Goal: Information Seeking & Learning: Learn about a topic

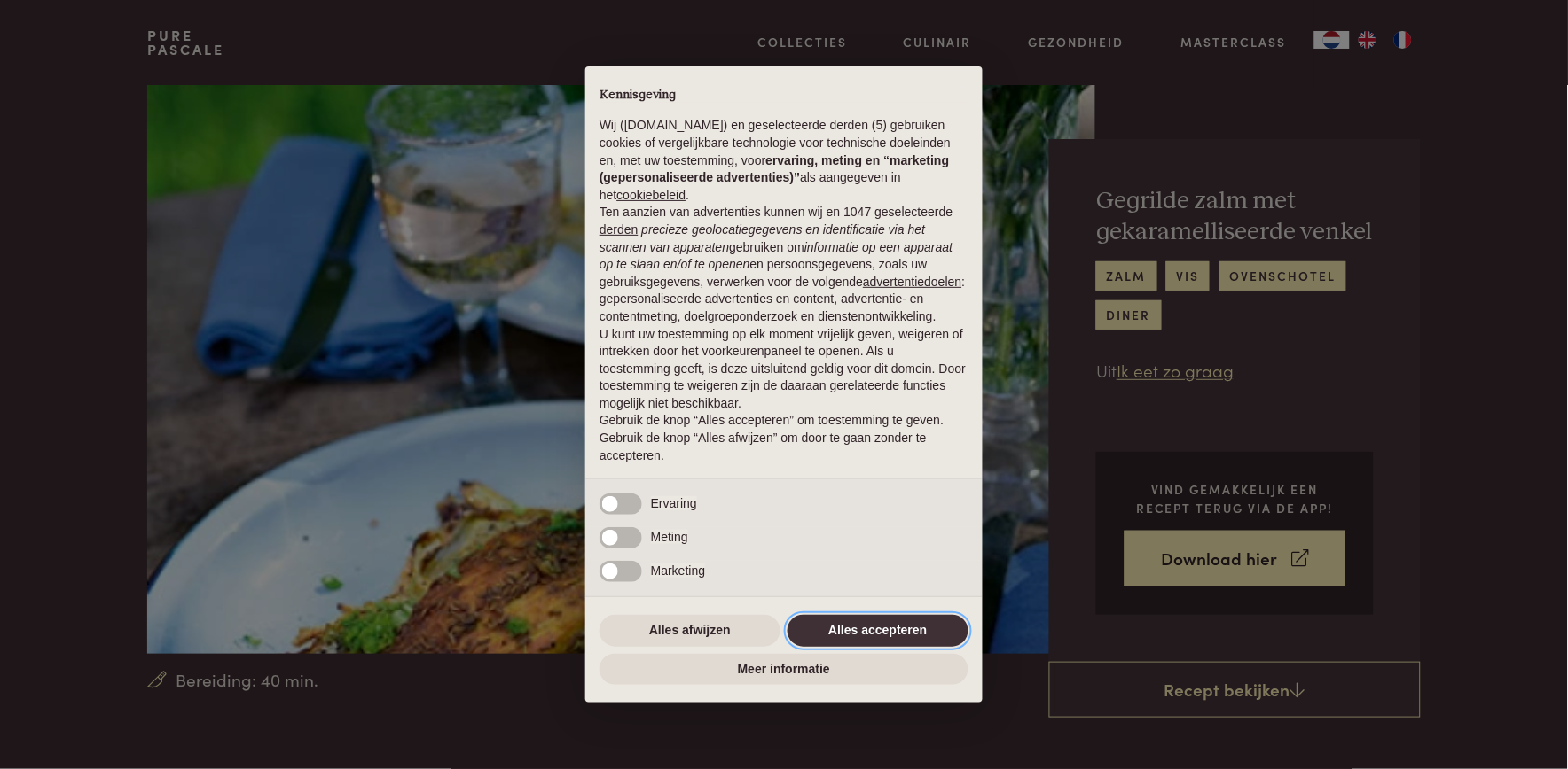
click at [863, 633] on button "Alles accepteren" at bounding box center [878, 630] width 180 height 32
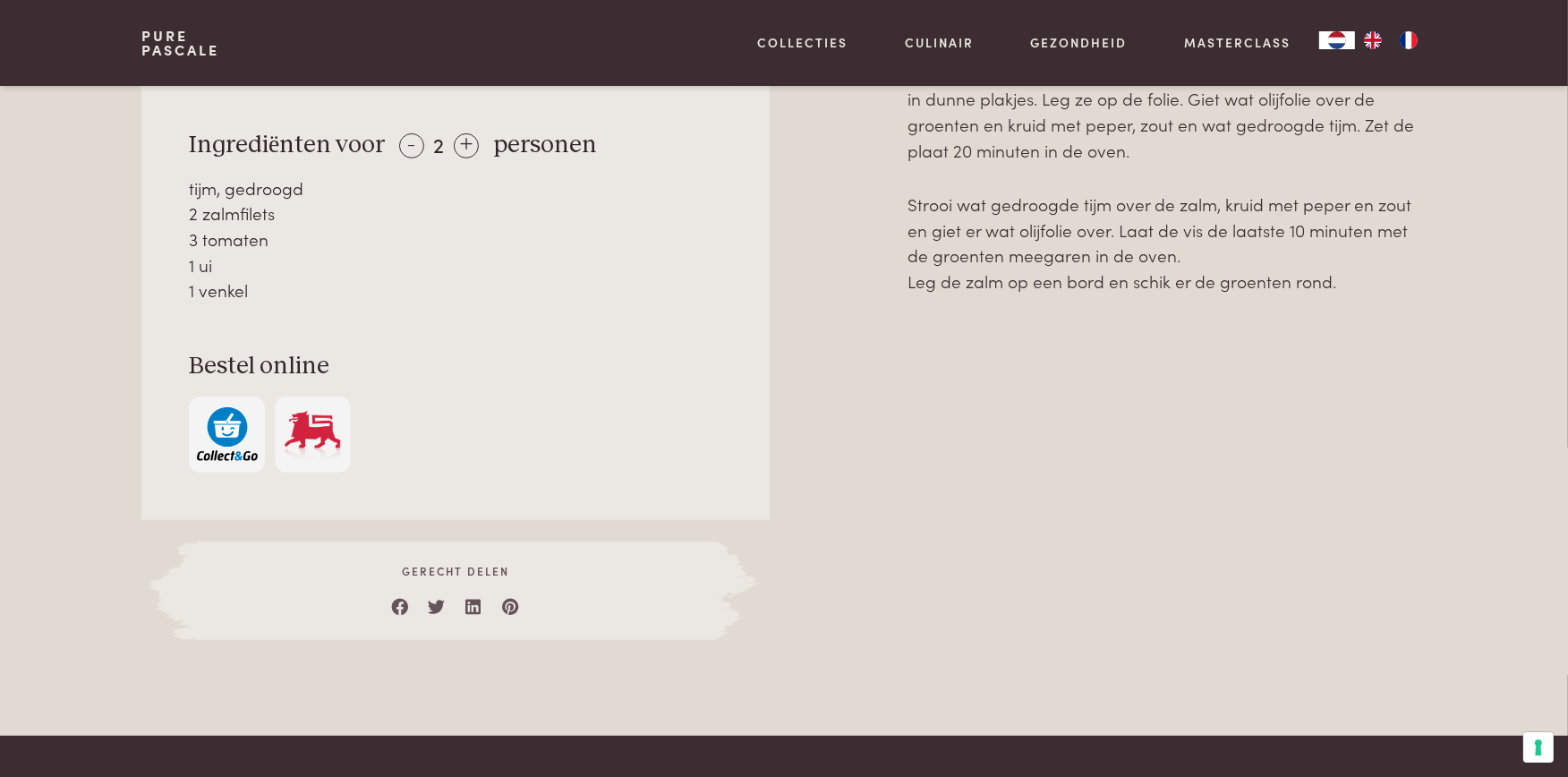
scroll to position [912, 0]
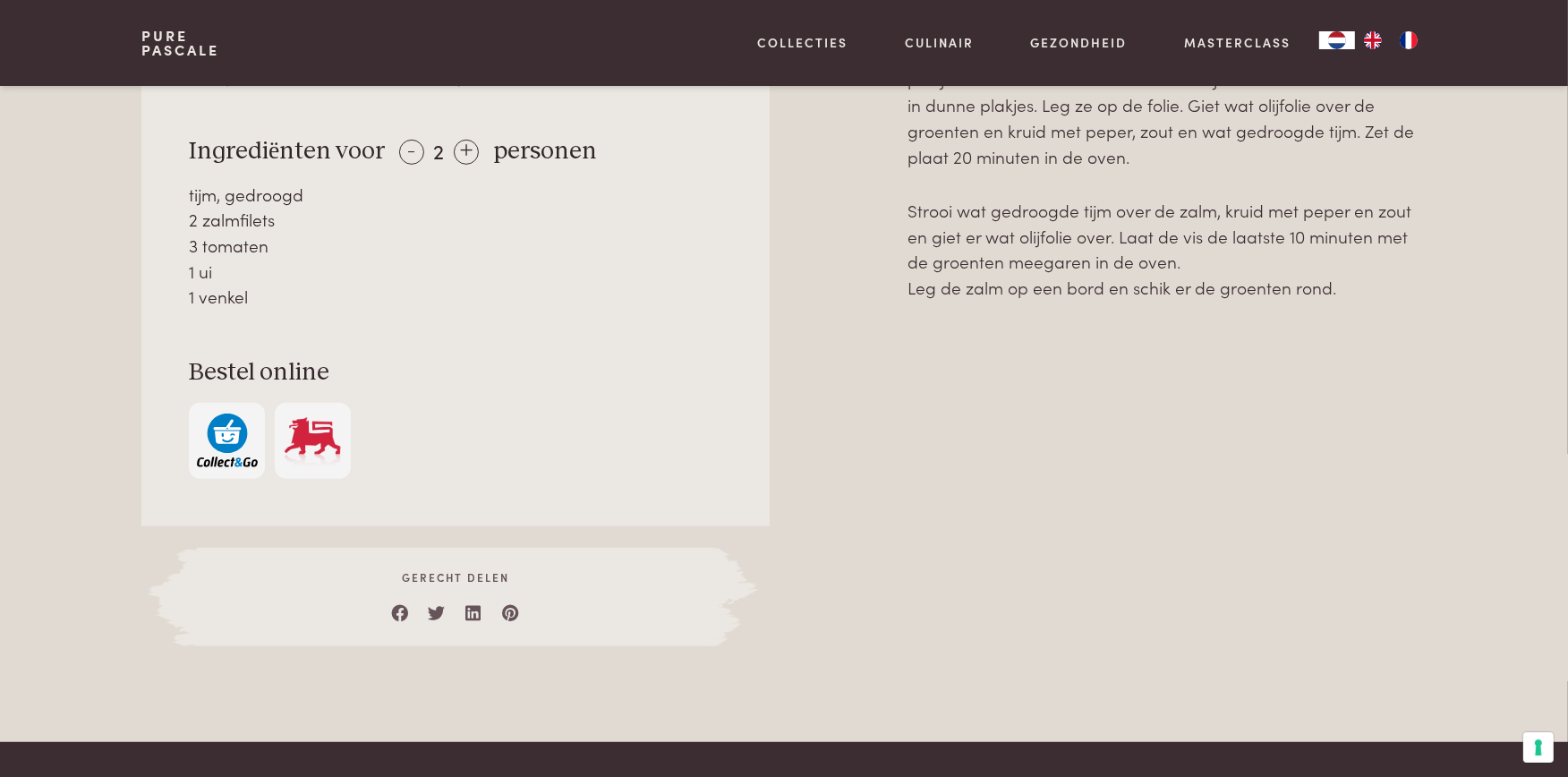
drag, startPoint x: 1563, startPoint y: 298, endPoint x: 1541, endPoint y: 256, distance: 47.4
click at [1541, 256] on div "Naar overzicht recepten Over dit recept Een gerecht vol zon, kleur en heerlijke…" at bounding box center [784, 296] width 1568 height 892
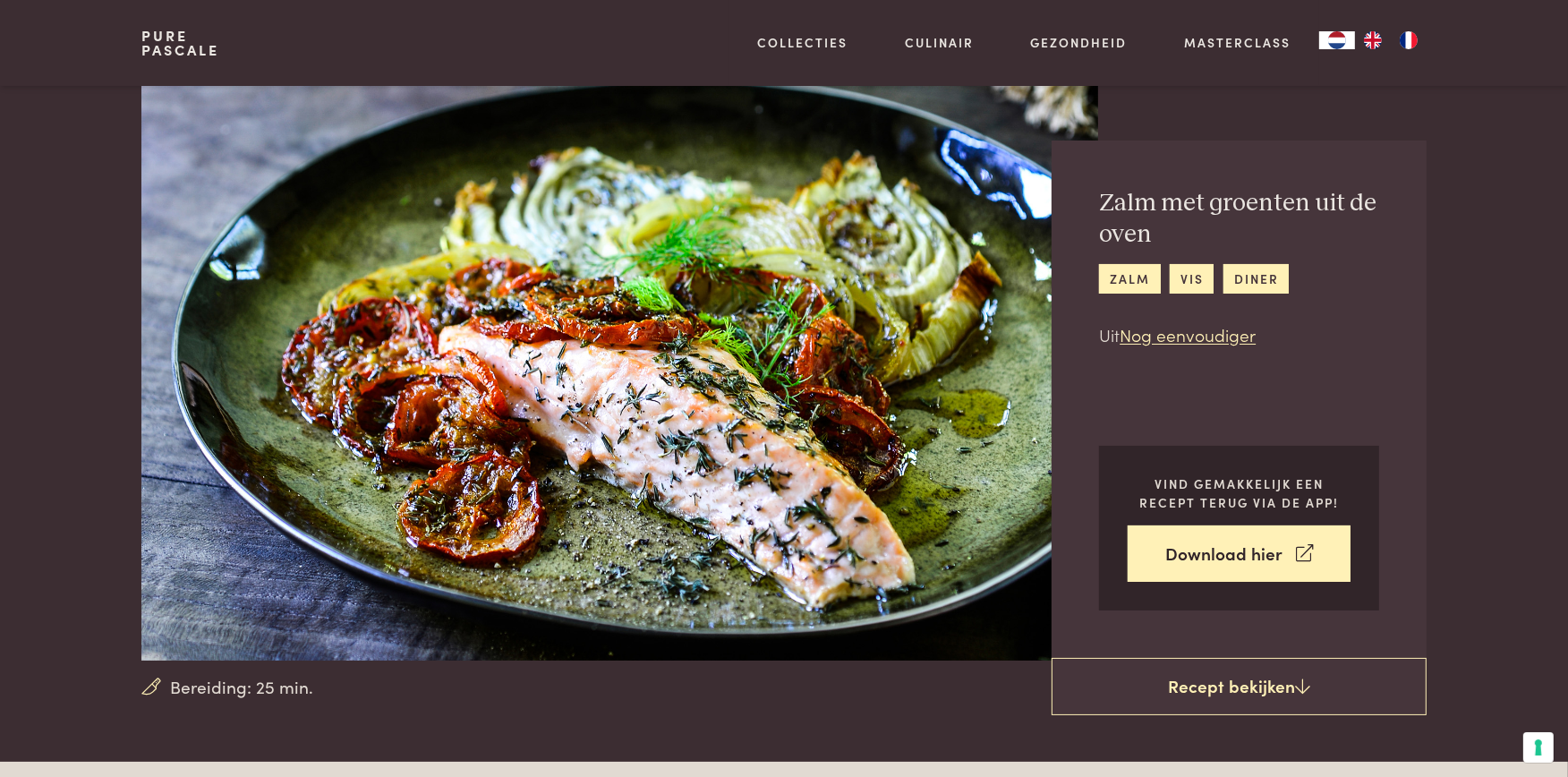
scroll to position [217, 0]
